Goal: Information Seeking & Learning: Compare options

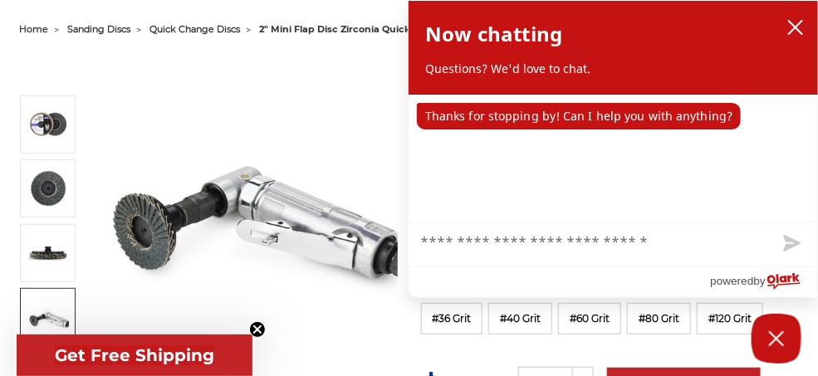
scroll to position [163, 0]
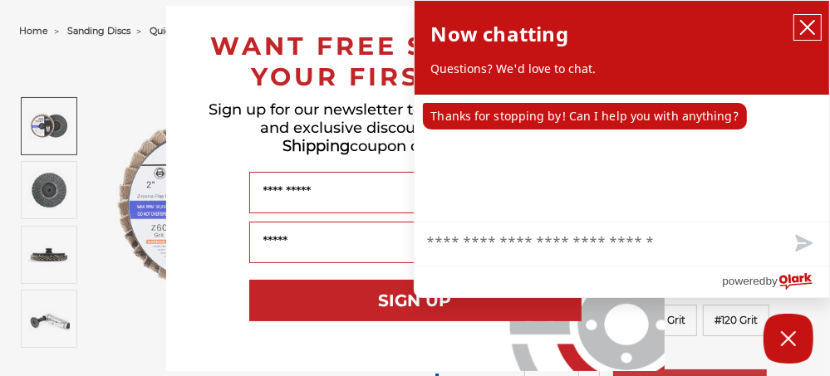
click at [811, 22] on icon "close chatbox" at bounding box center [807, 27] width 13 height 13
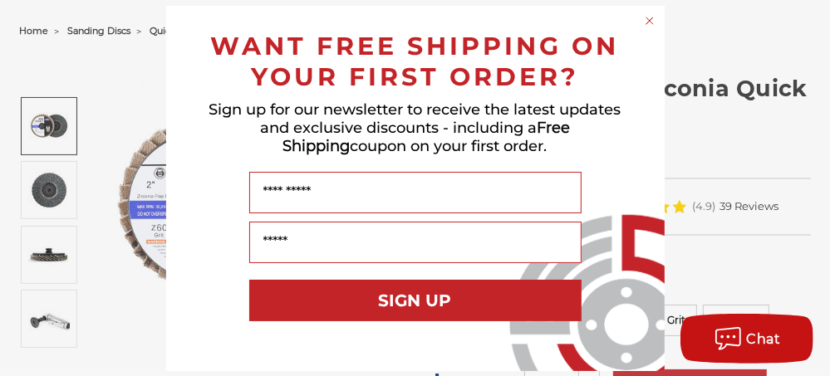
click at [650, 18] on icon "Close dialog" at bounding box center [649, 20] width 7 height 7
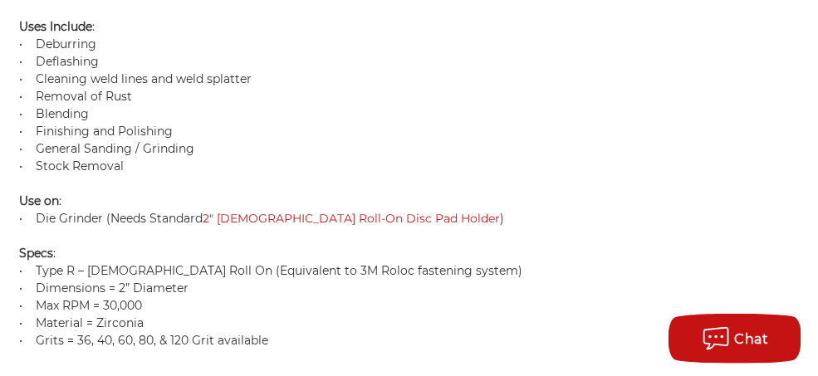
scroll to position [1542, 0]
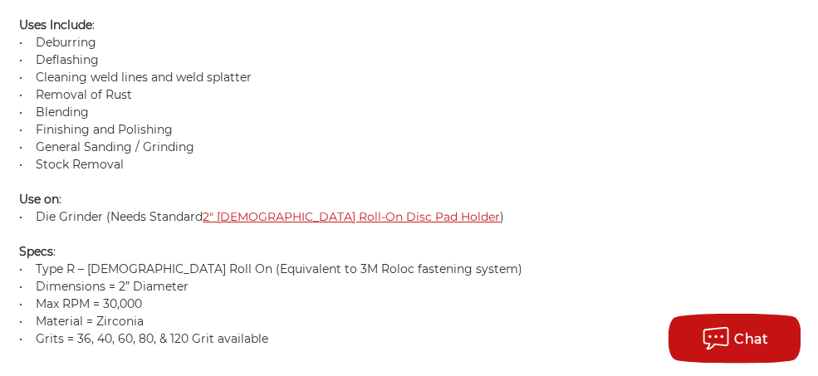
click at [294, 212] on link "2" [DEMOGRAPHIC_DATA] Roll-On Disc Pad Holder" at bounding box center [351, 216] width 297 height 15
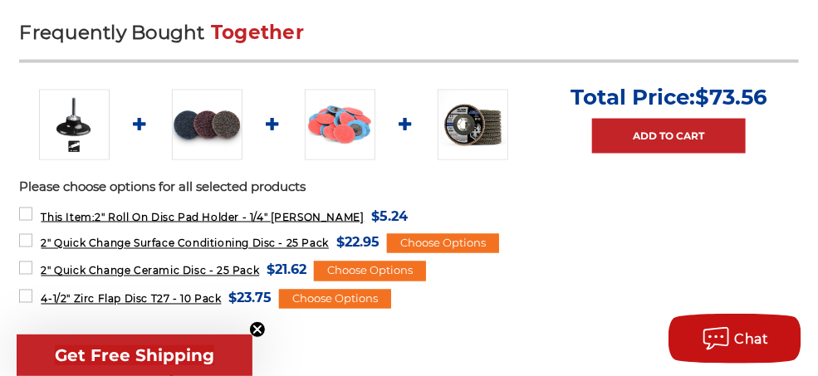
scroll to position [663, 0]
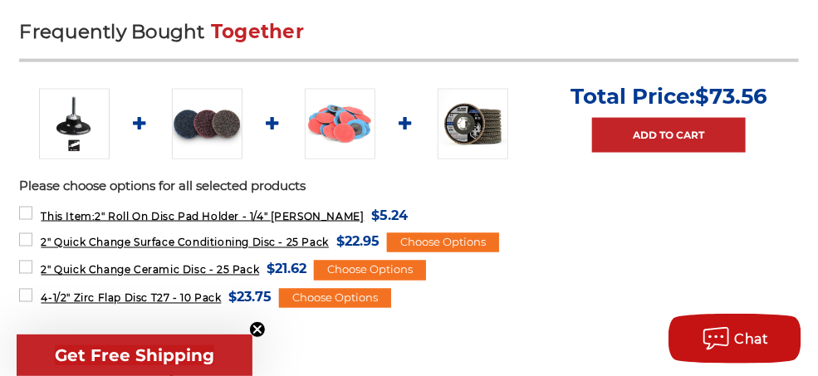
click at [342, 120] on img at bounding box center [340, 124] width 71 height 71
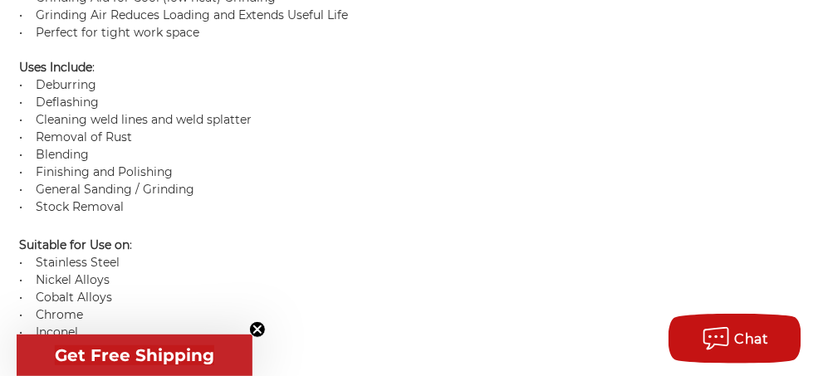
scroll to position [1806, 0]
